Goal: Transaction & Acquisition: Purchase product/service

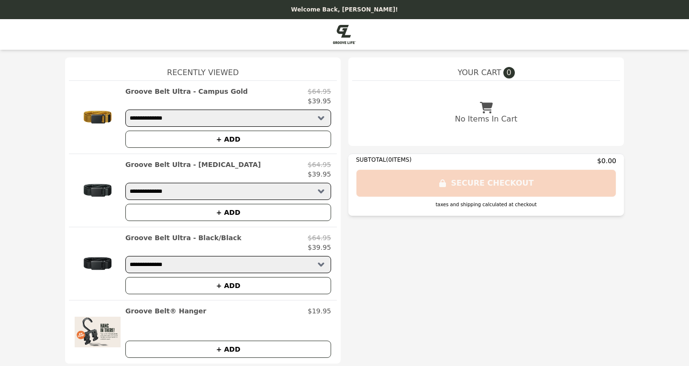
click at [277, 265] on select "**********" at bounding box center [228, 264] width 206 height 17
select select "**********"
click at [125, 256] on select "**********" at bounding box center [228, 264] width 206 height 17
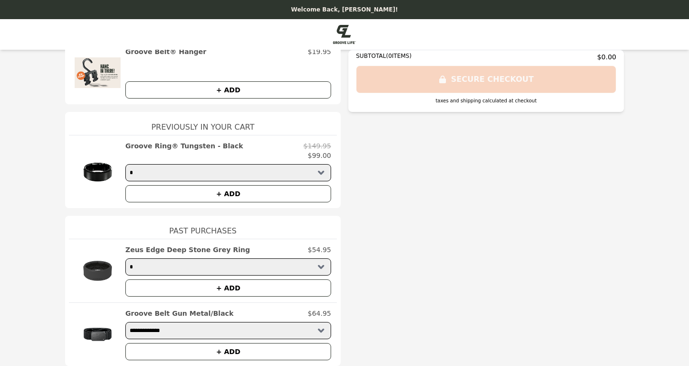
scroll to position [20, 0]
